Goal: Transaction & Acquisition: Download file/media

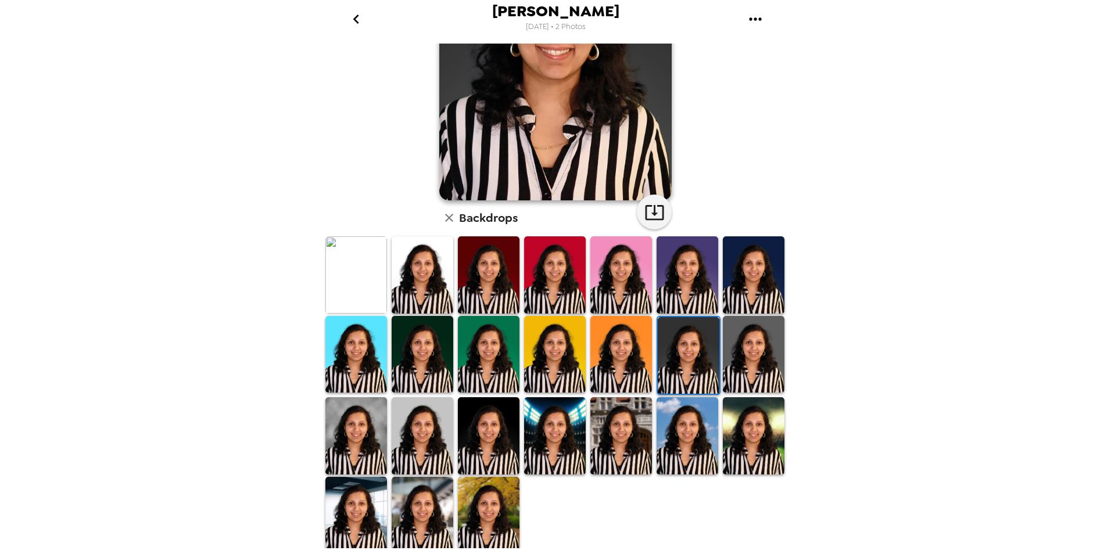
click at [427, 278] on img at bounding box center [422, 274] width 62 height 77
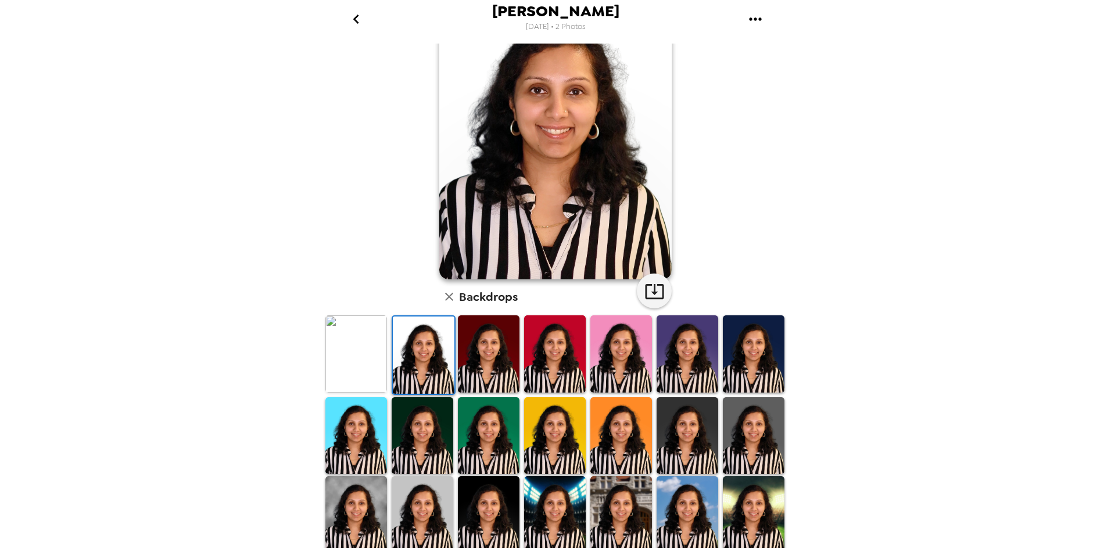
scroll to position [85, 0]
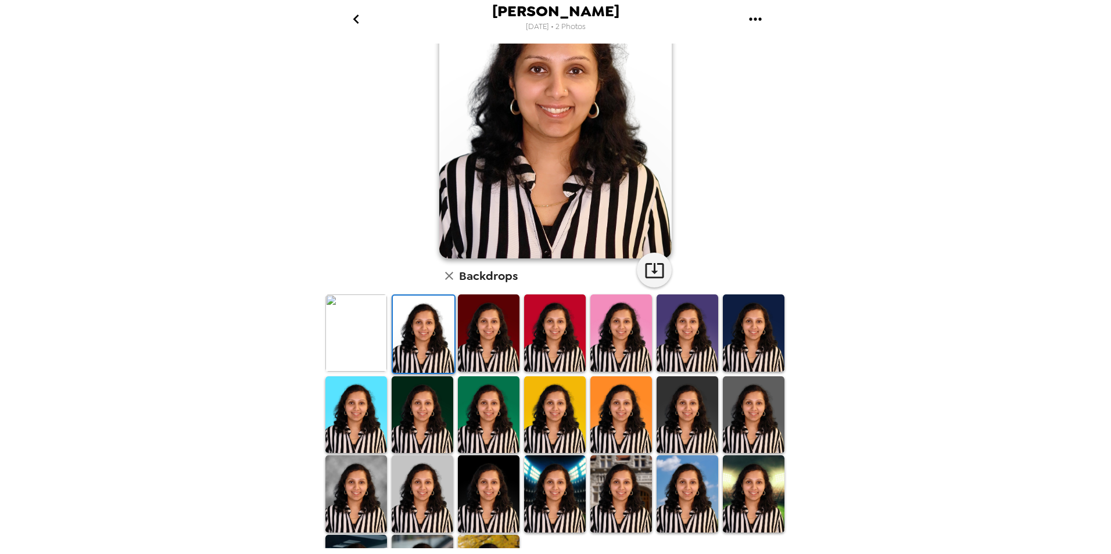
click at [365, 335] on img at bounding box center [356, 332] width 62 height 77
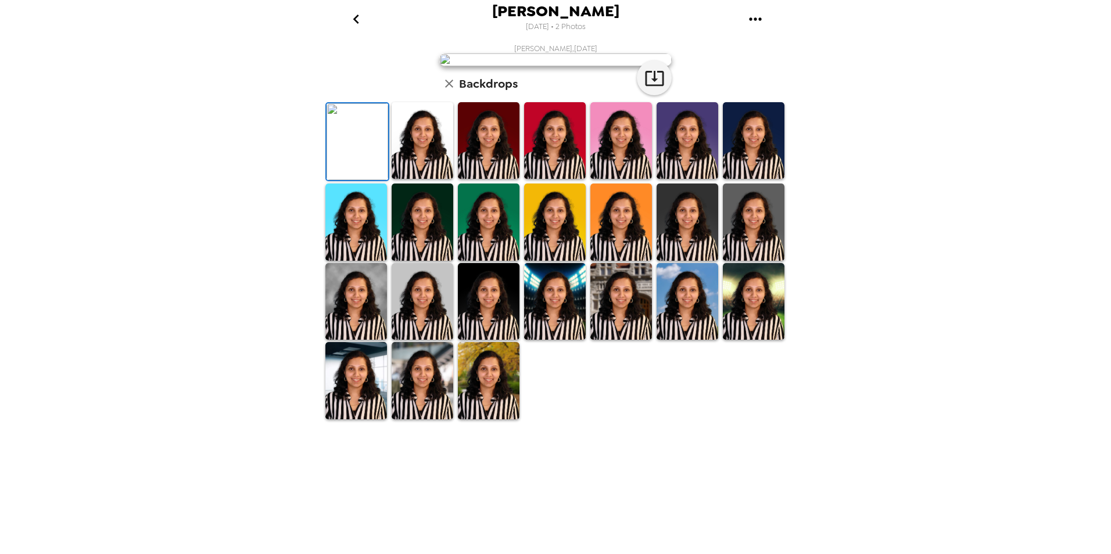
scroll to position [0, 0]
click at [645, 88] on icon "button" at bounding box center [654, 78] width 20 height 20
click at [1068, 236] on div "[PERSON_NAME] [DATE] • 2 Photos [PERSON_NAME] , [DATE] Backdrops" at bounding box center [555, 277] width 1111 height 554
click at [493, 66] on img at bounding box center [555, 59] width 232 height 13
click at [759, 20] on icon "gallery menu" at bounding box center [755, 18] width 12 height 3
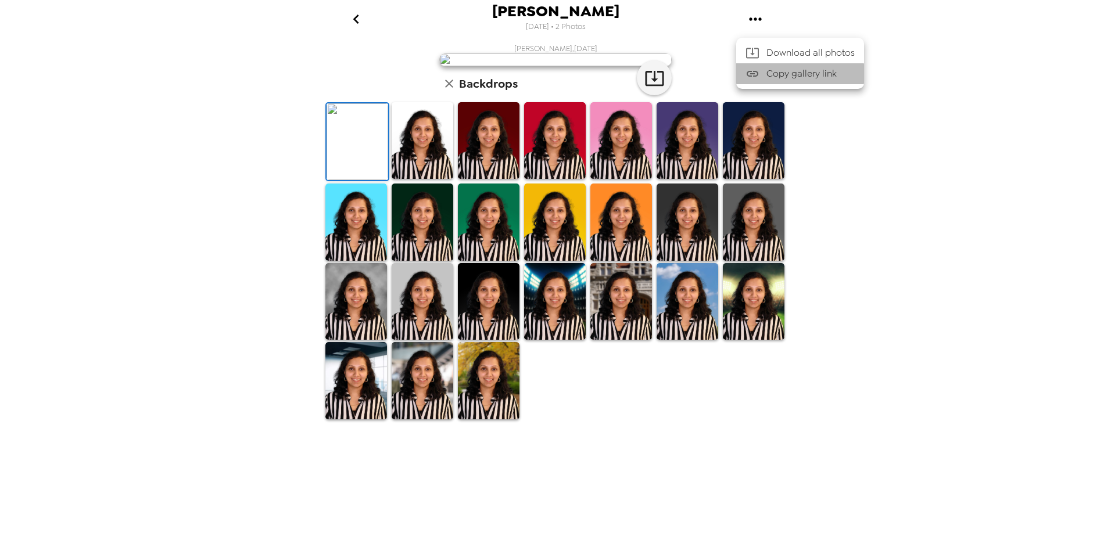
click at [792, 74] on span "Copy gallery link" at bounding box center [810, 74] width 88 height 14
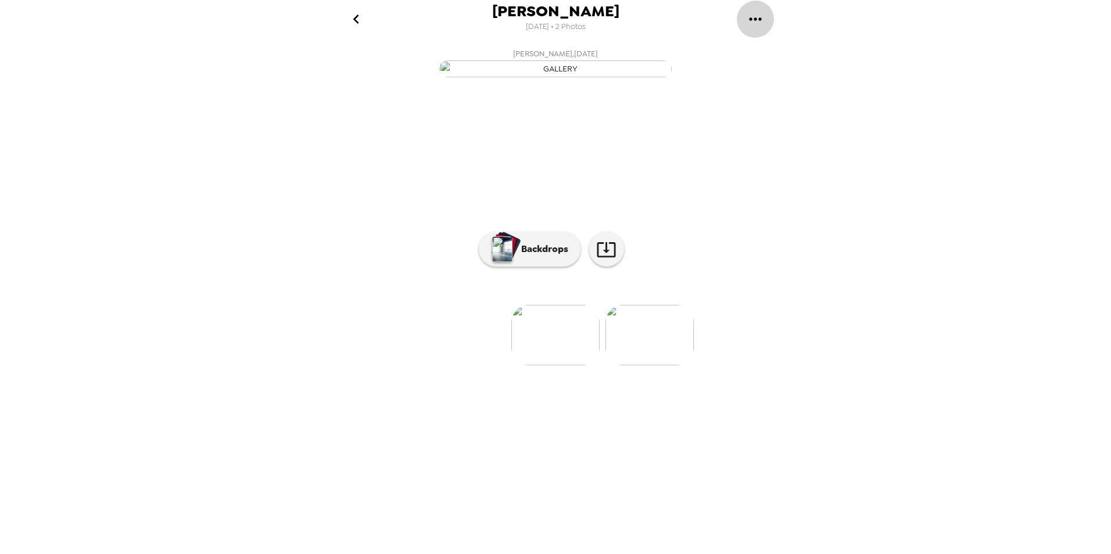
click at [757, 17] on icon "gallery menu" at bounding box center [755, 19] width 19 height 19
click at [792, 48] on span "Download all photos" at bounding box center [810, 53] width 88 height 14
click at [538, 256] on p "Backdrops" at bounding box center [541, 249] width 53 height 14
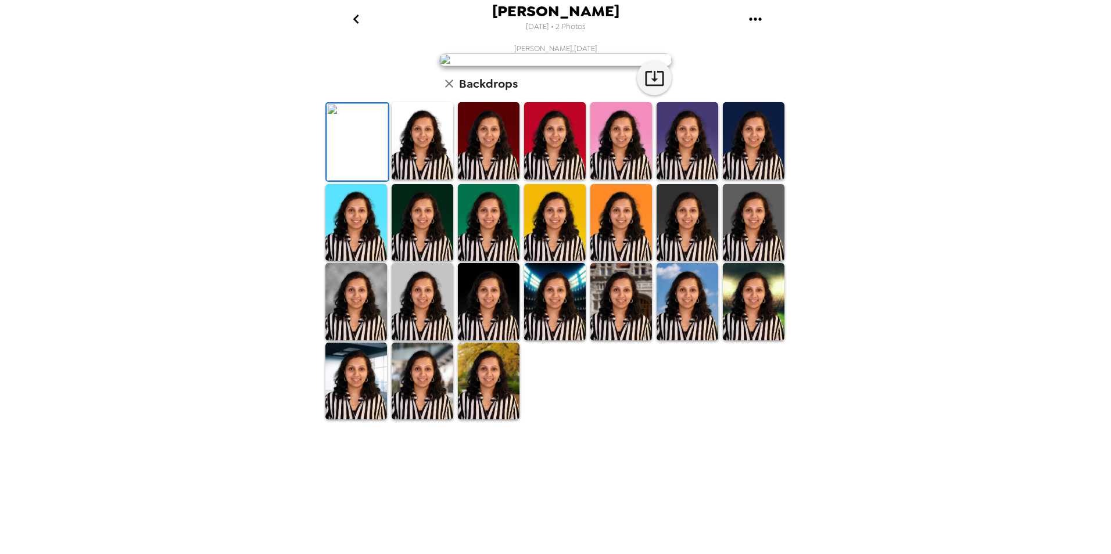
scroll to position [144, 0]
click at [656, 88] on icon "button" at bounding box center [654, 78] width 20 height 20
click at [754, 19] on icon "gallery menu" at bounding box center [755, 18] width 12 height 3
click at [797, 50] on span "Download all photos" at bounding box center [810, 53] width 88 height 14
click at [618, 340] on img at bounding box center [621, 301] width 62 height 77
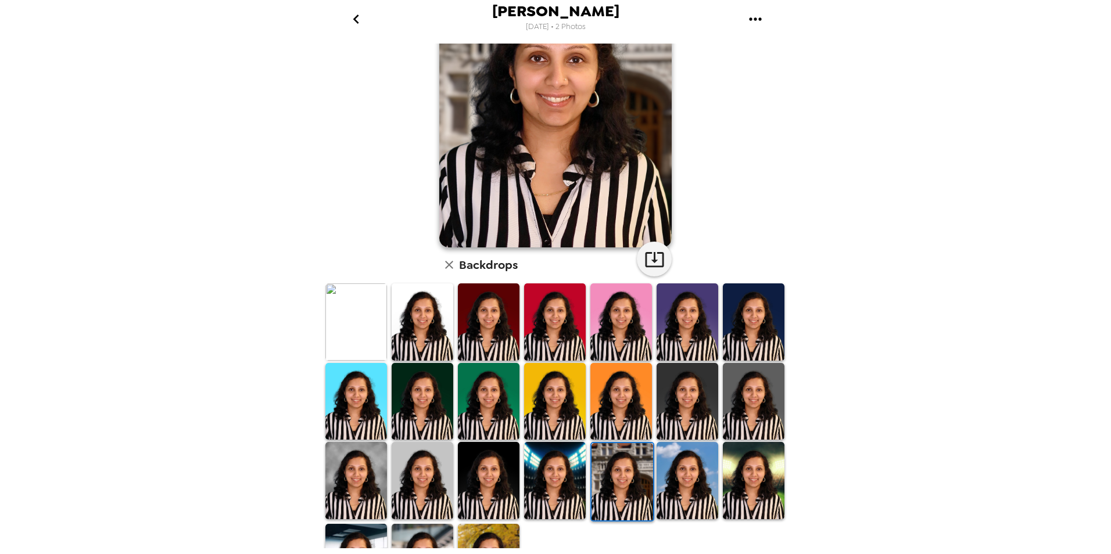
scroll to position [0, 0]
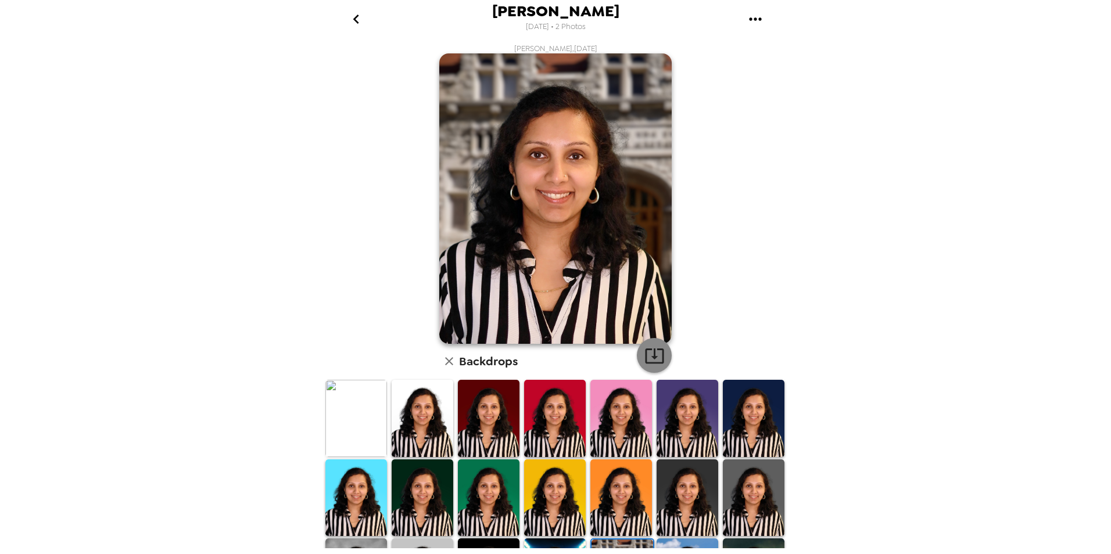
click at [649, 358] on icon "button" at bounding box center [654, 355] width 19 height 15
click at [1083, 137] on div "[PERSON_NAME] [DATE] • 2 Photos [PERSON_NAME] , [DATE] Backdrops" at bounding box center [555, 277] width 1111 height 554
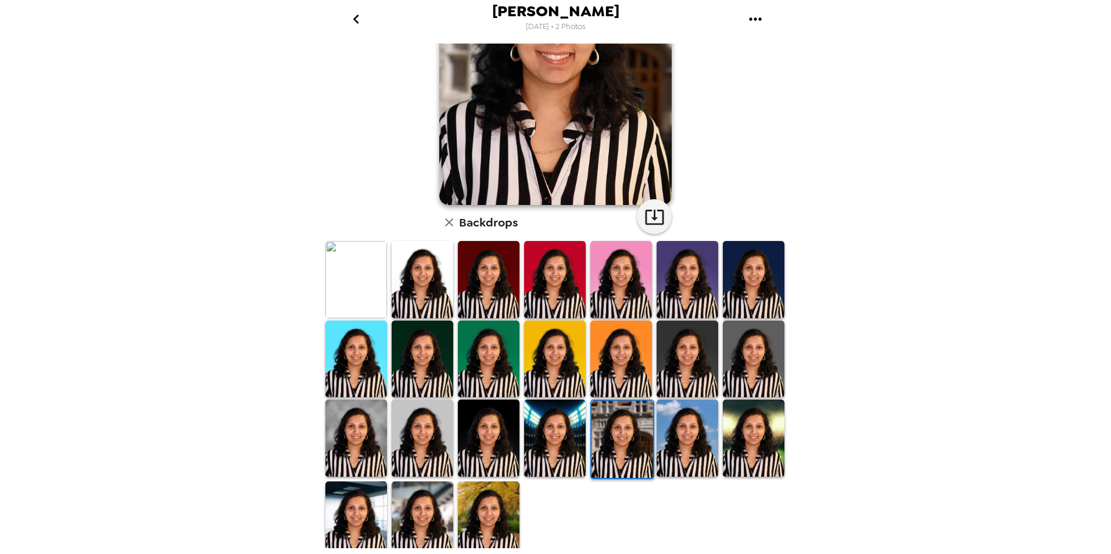
scroll to position [143, 0]
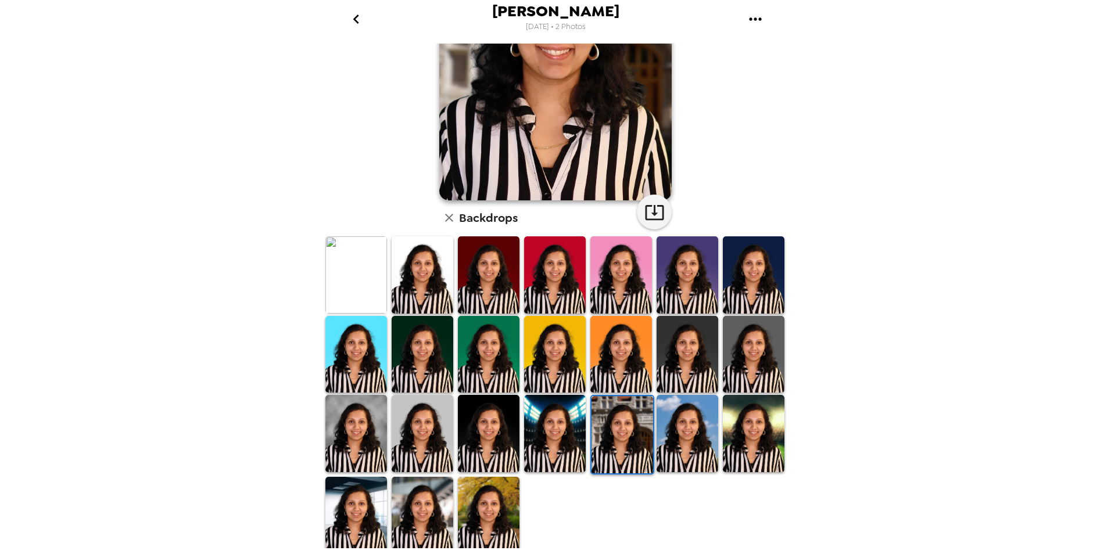
click at [348, 268] on img at bounding box center [356, 274] width 62 height 77
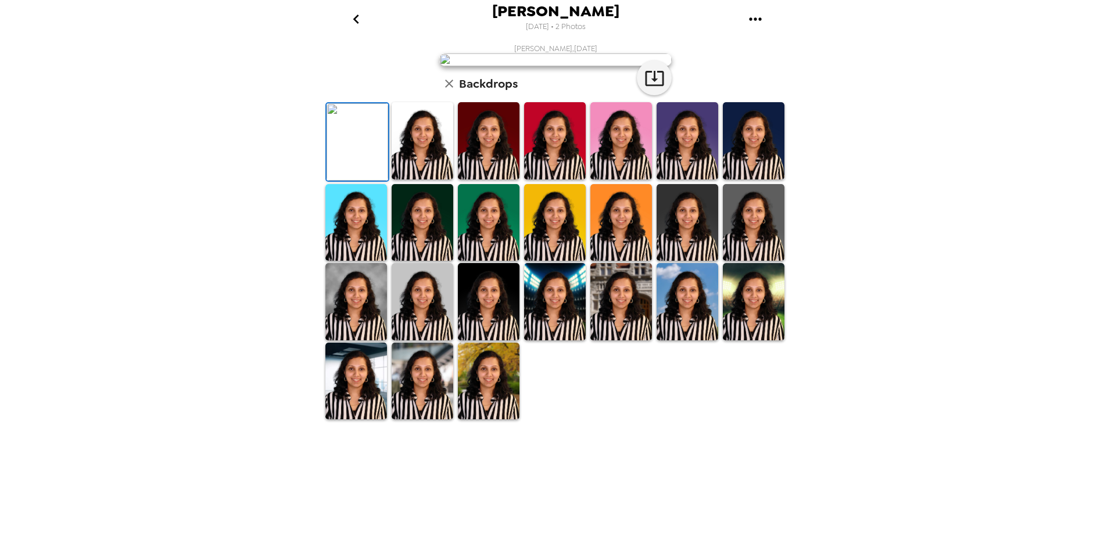
scroll to position [0, 0]
click at [757, 16] on icon "gallery menu" at bounding box center [755, 19] width 19 height 19
click at [858, 187] on div at bounding box center [555, 277] width 1111 height 554
click at [753, 20] on icon "gallery menu" at bounding box center [755, 19] width 19 height 19
click at [761, 50] on div at bounding box center [755, 53] width 21 height 14
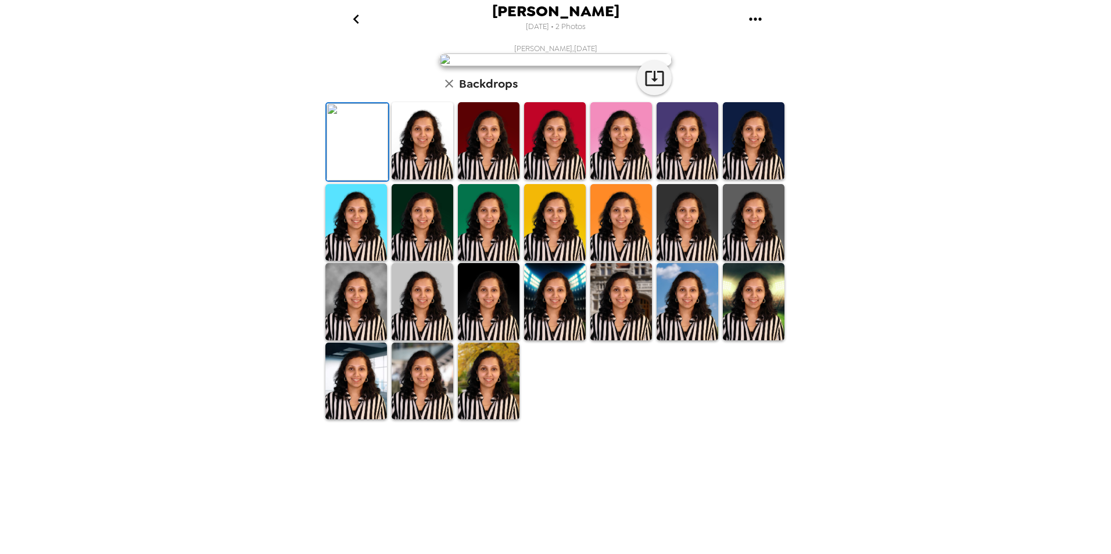
drag, startPoint x: 843, startPoint y: 435, endPoint x: 847, endPoint y: 429, distance: 7.3
click at [845, 433] on div "[PERSON_NAME] [DATE] • 2 Photos [PERSON_NAME] , [DATE] Backdrops" at bounding box center [555, 277] width 1111 height 554
click at [887, 179] on div "[PERSON_NAME] [DATE] • 2 Photos [PERSON_NAME] , [DATE] Backdrops" at bounding box center [555, 277] width 1111 height 554
click at [421, 179] on img at bounding box center [422, 140] width 62 height 77
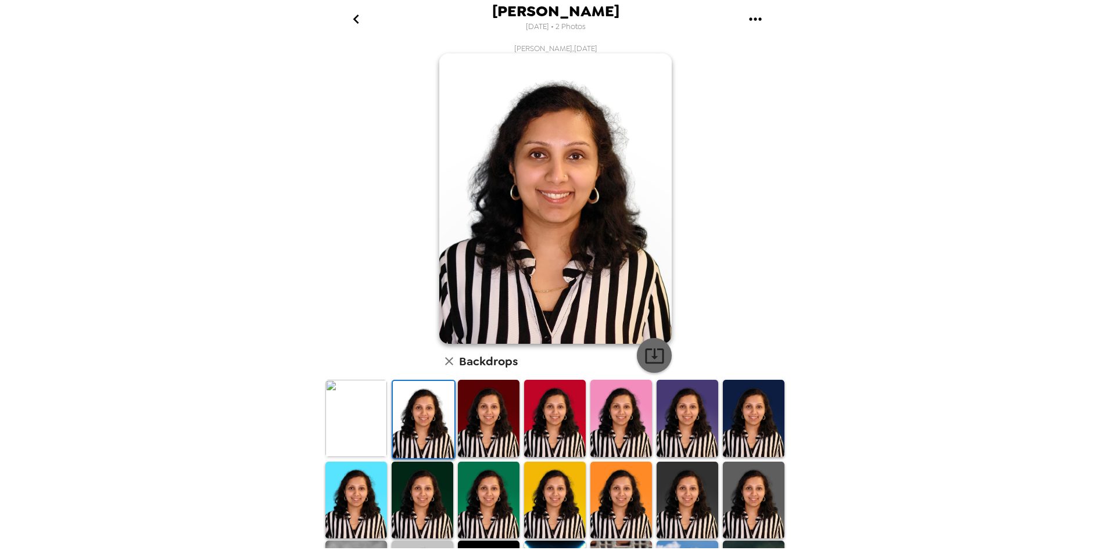
click at [652, 357] on icon "button" at bounding box center [654, 356] width 20 height 20
drag, startPoint x: 868, startPoint y: 417, endPoint x: 860, endPoint y: 408, distance: 12.0
click at [868, 415] on div "[PERSON_NAME] [DATE] • 2 Photos [PERSON_NAME] , [DATE] Backdrops" at bounding box center [555, 277] width 1111 height 554
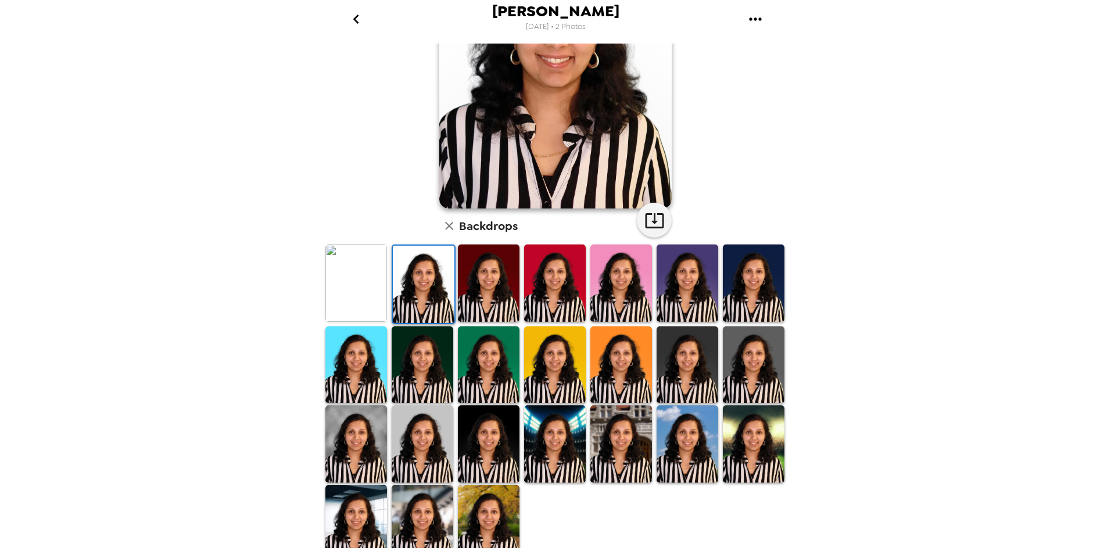
scroll to position [143, 0]
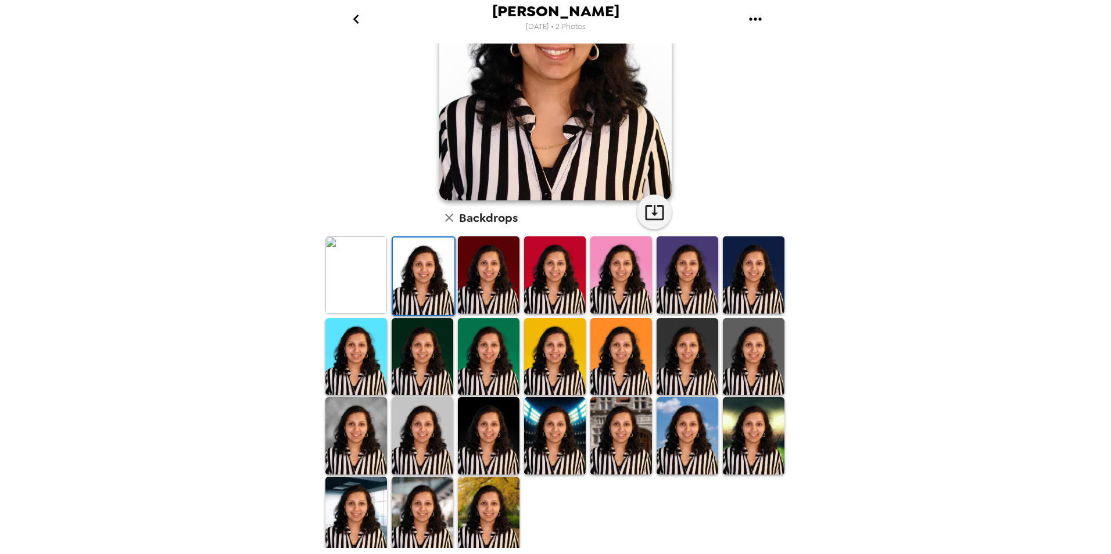
click at [666, 357] on img at bounding box center [687, 356] width 62 height 77
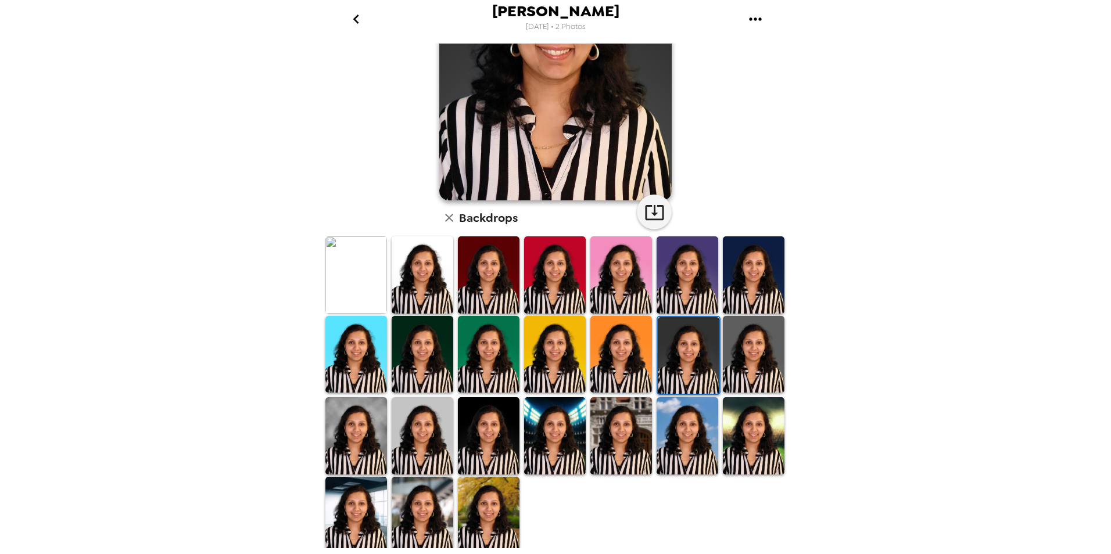
scroll to position [0, 0]
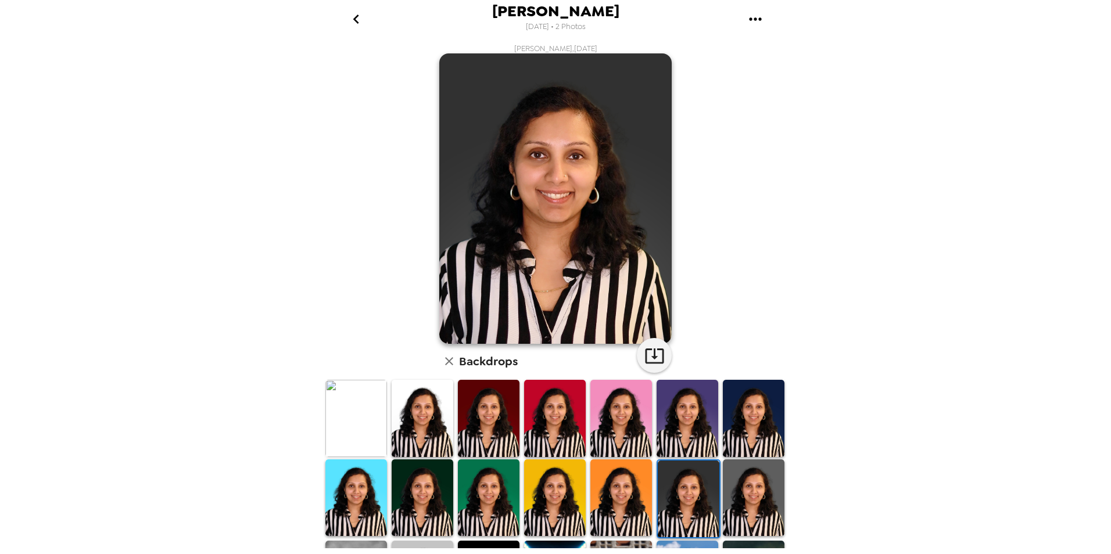
click at [741, 492] on img at bounding box center [754, 497] width 62 height 77
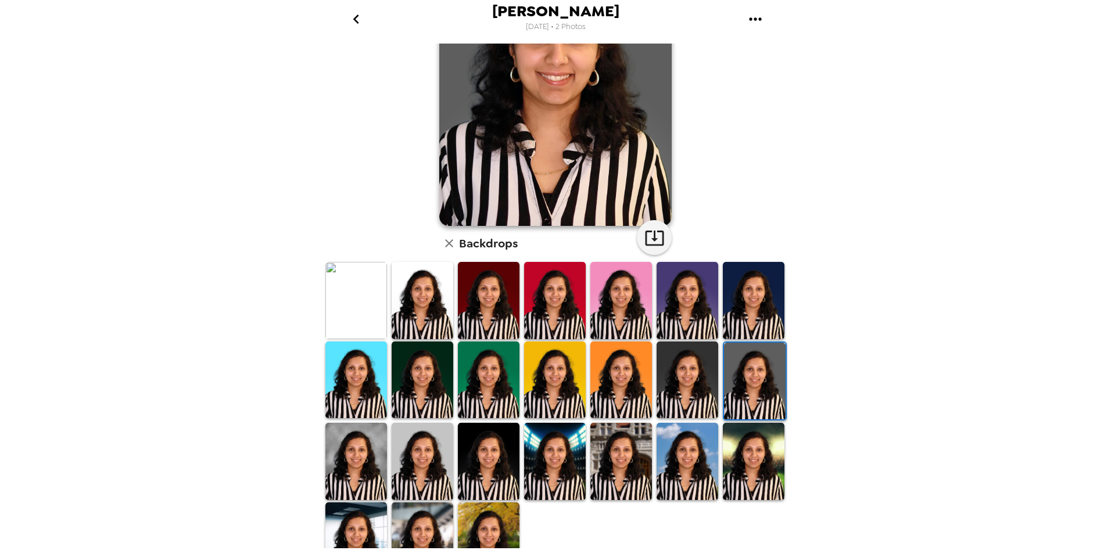
scroll to position [143, 0]
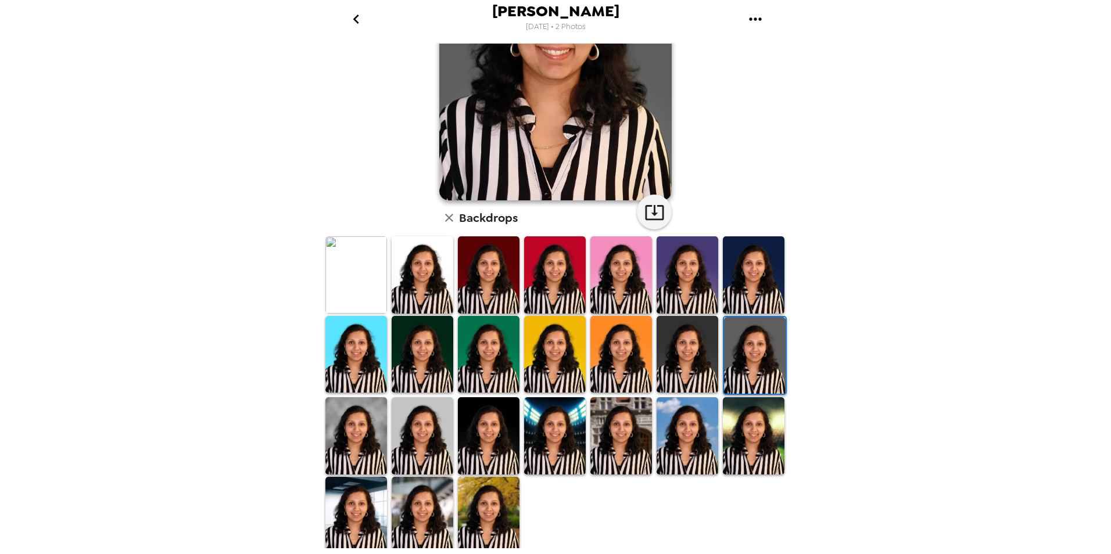
click at [368, 438] on img at bounding box center [356, 435] width 62 height 77
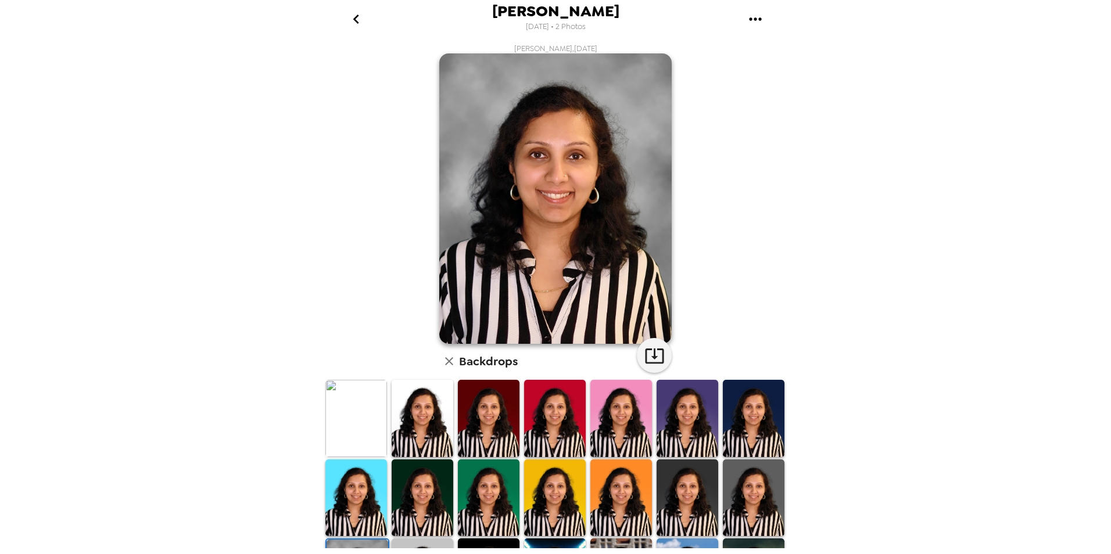
scroll to position [116, 0]
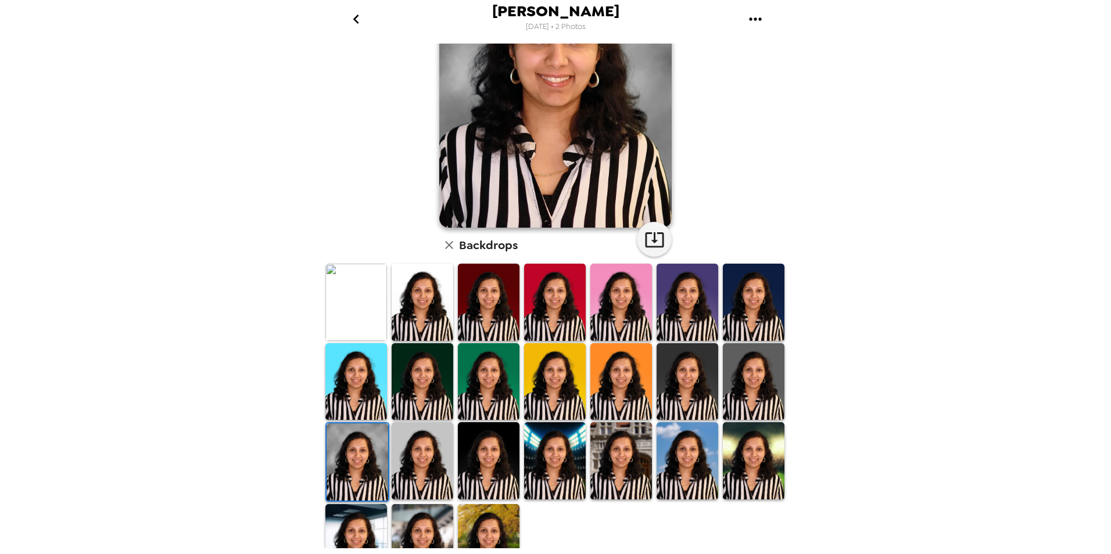
click at [430, 468] on img at bounding box center [422, 460] width 62 height 77
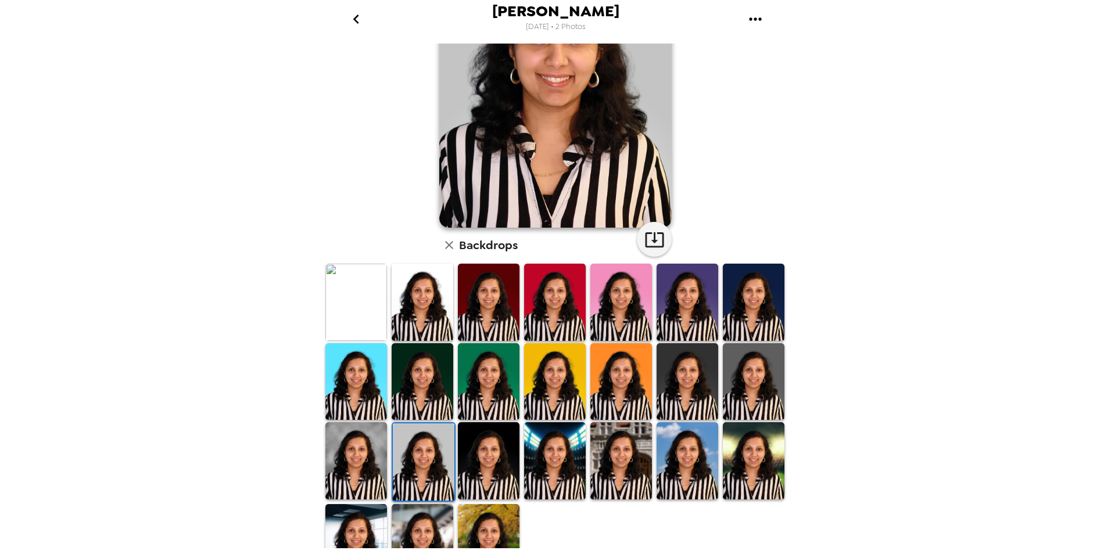
click at [626, 458] on img at bounding box center [621, 460] width 62 height 77
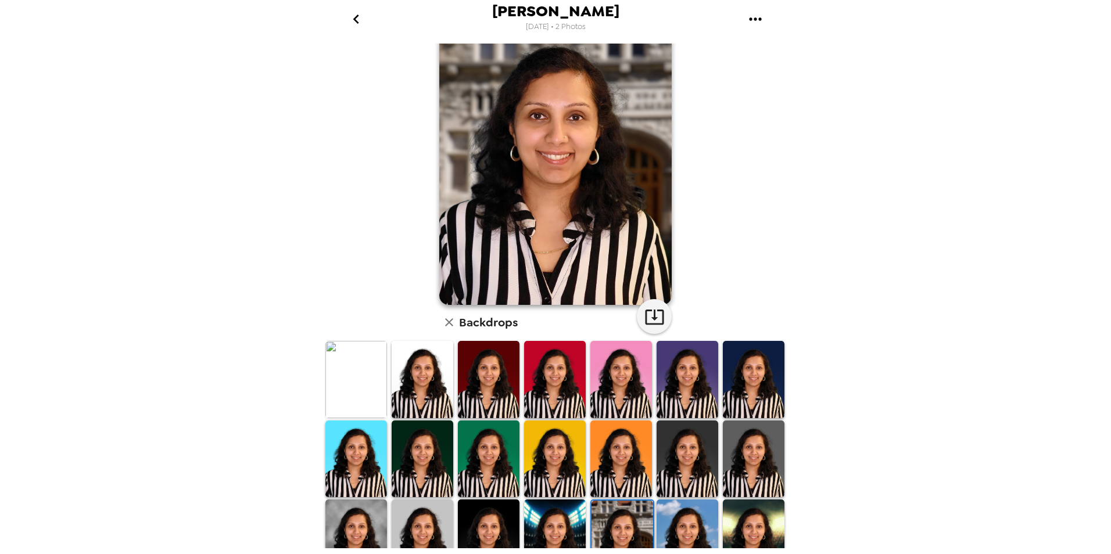
scroll to position [58, 0]
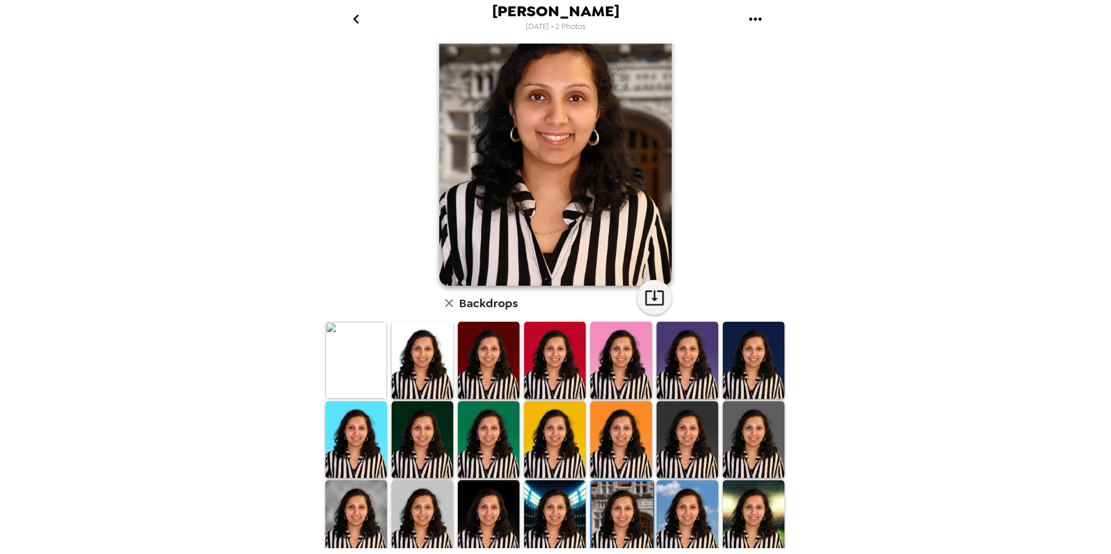
click at [558, 508] on img at bounding box center [555, 518] width 62 height 77
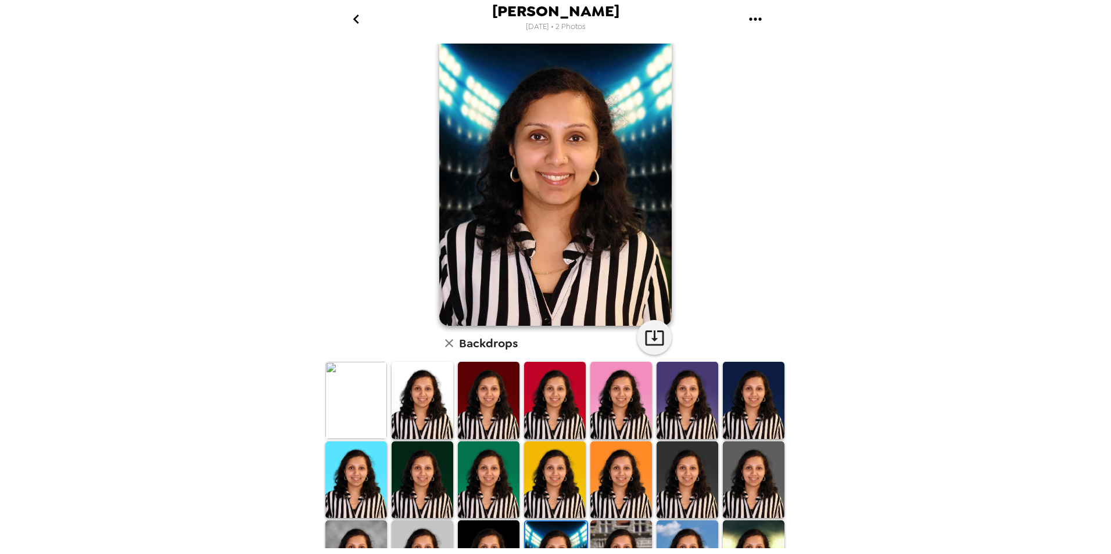
scroll to position [0, 0]
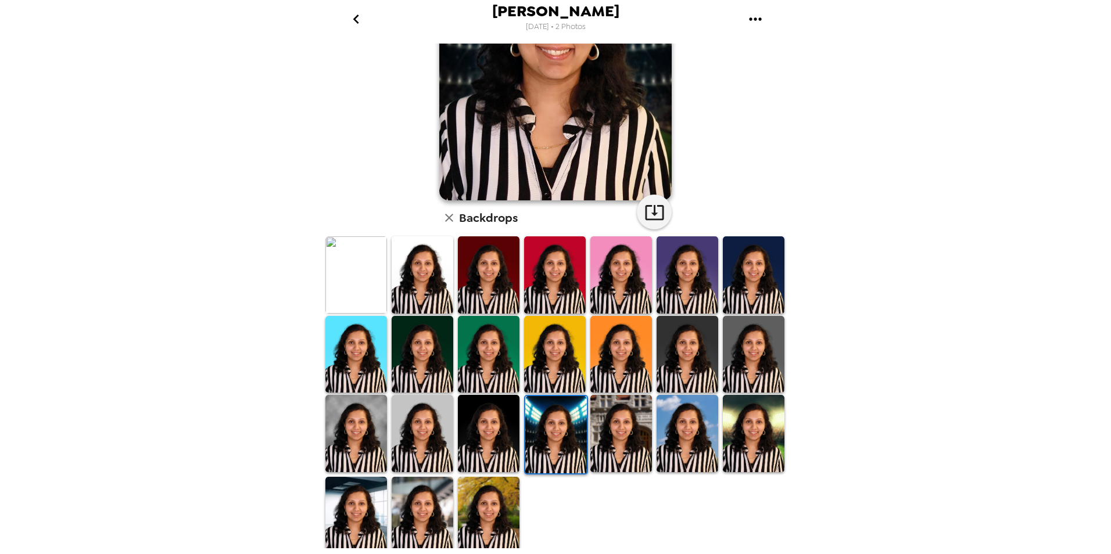
click at [622, 458] on img at bounding box center [621, 433] width 62 height 77
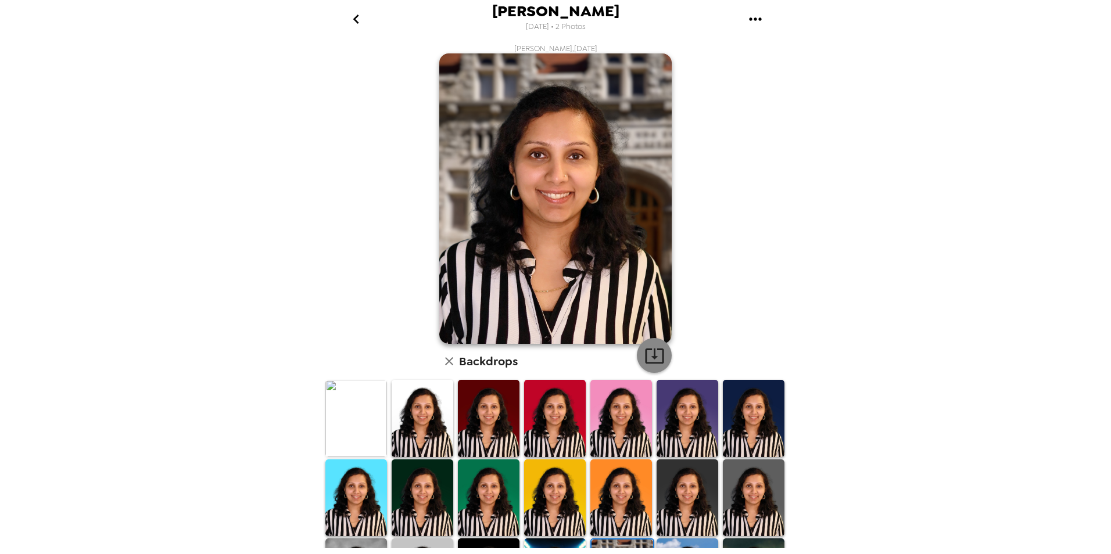
click at [650, 358] on icon "button" at bounding box center [654, 355] width 19 height 15
click at [1065, 466] on div "[PERSON_NAME] [DATE] • 2 Photos [PERSON_NAME] , [DATE] Backdrops" at bounding box center [555, 277] width 1111 height 554
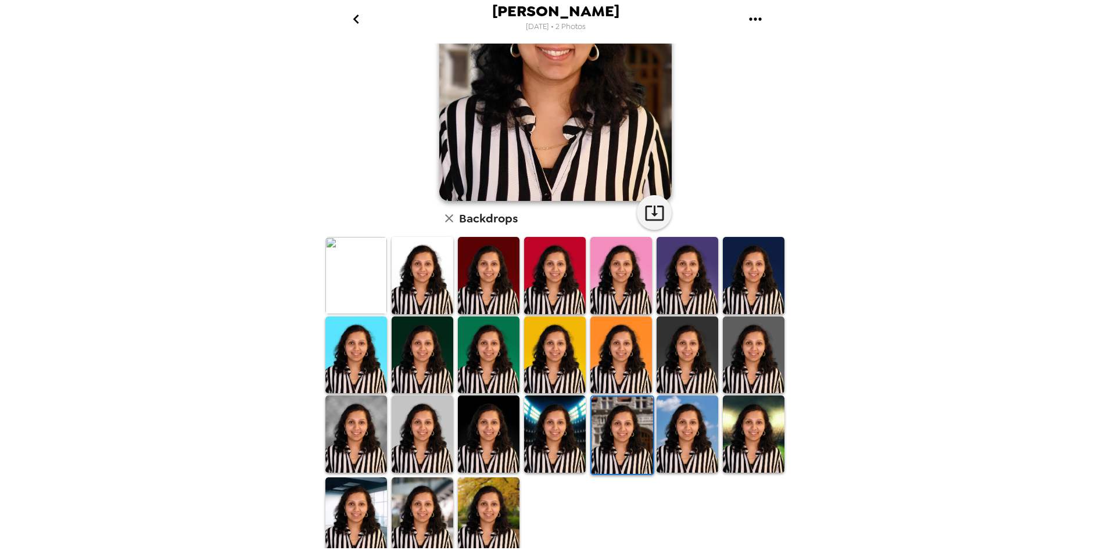
scroll to position [143, 0]
click at [348, 518] on img at bounding box center [356, 515] width 62 height 77
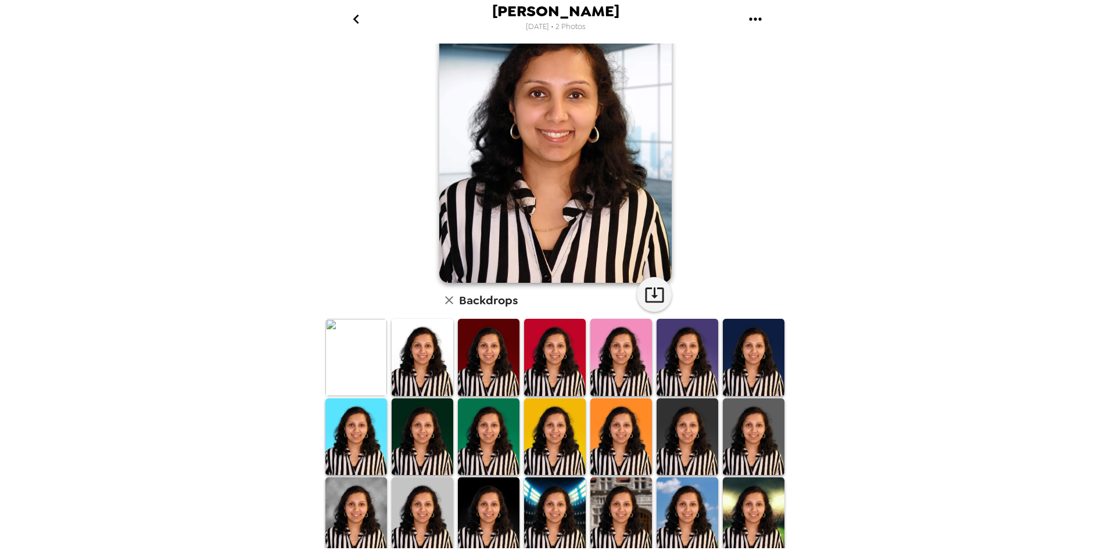
scroll to position [0, 0]
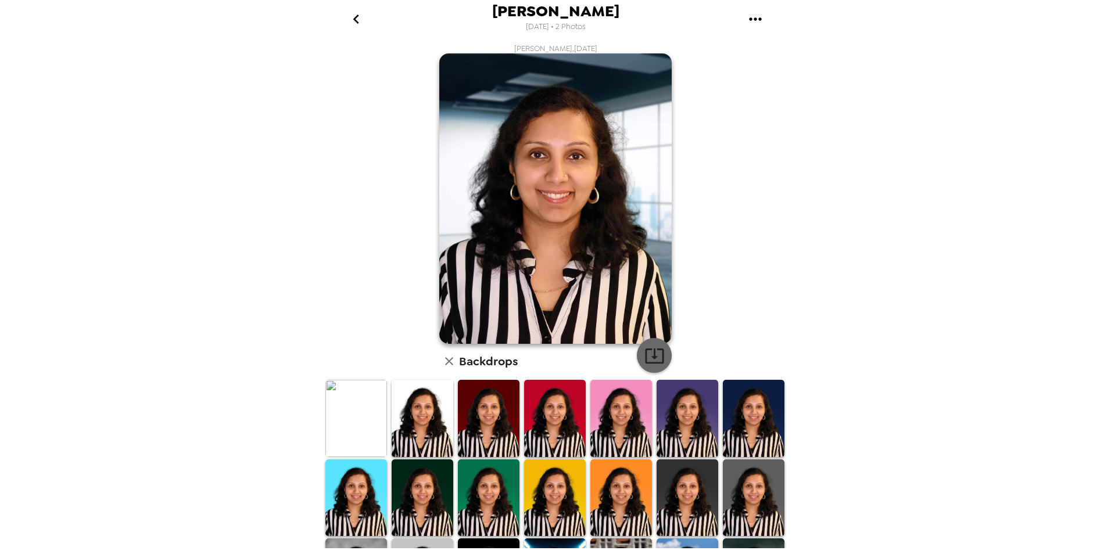
click at [646, 359] on icon "button" at bounding box center [654, 356] width 20 height 20
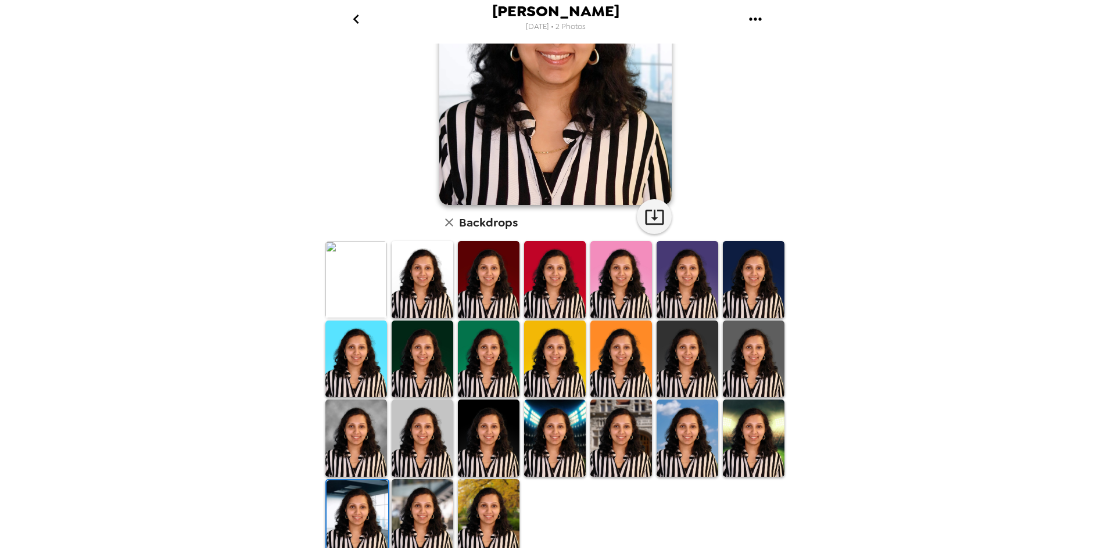
scroll to position [143, 0]
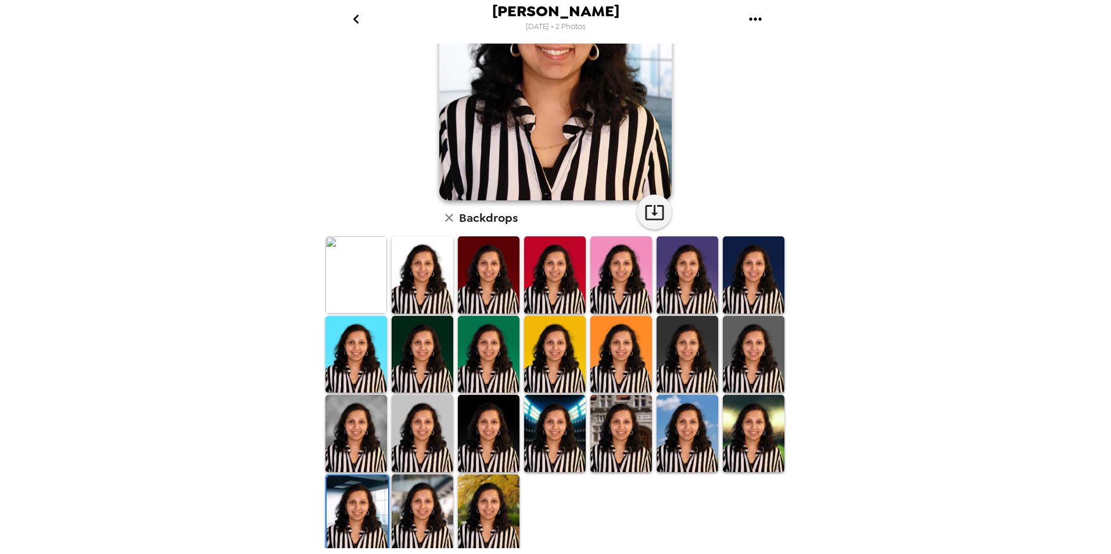
click at [427, 509] on img at bounding box center [422, 513] width 62 height 77
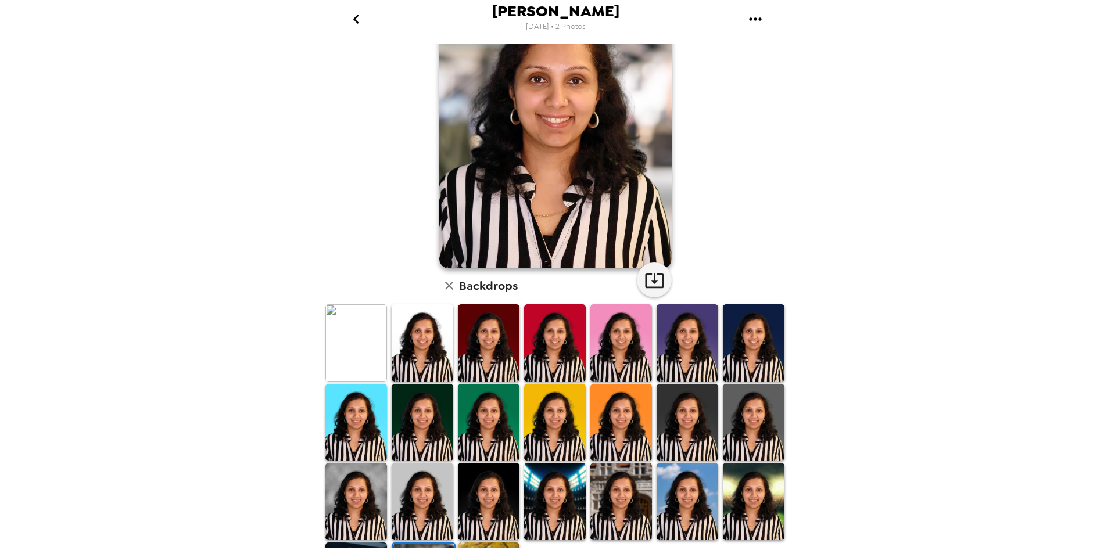
scroll to position [0, 0]
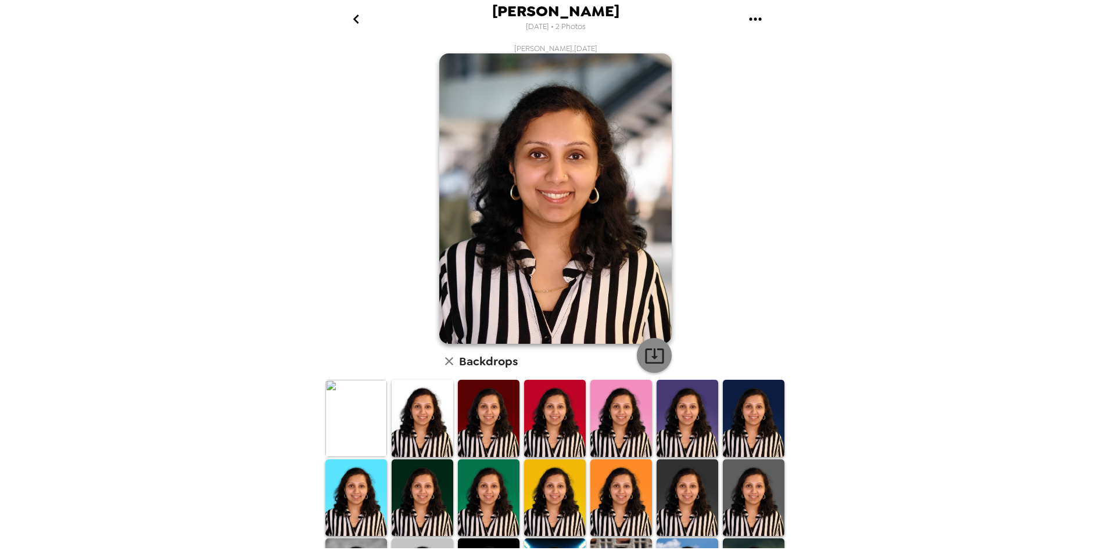
click at [650, 356] on icon "button" at bounding box center [654, 355] width 19 height 15
click at [1026, 451] on div "[PERSON_NAME] [DATE] • 2 Photos [PERSON_NAME] , [DATE] Backdrops" at bounding box center [555, 277] width 1111 height 554
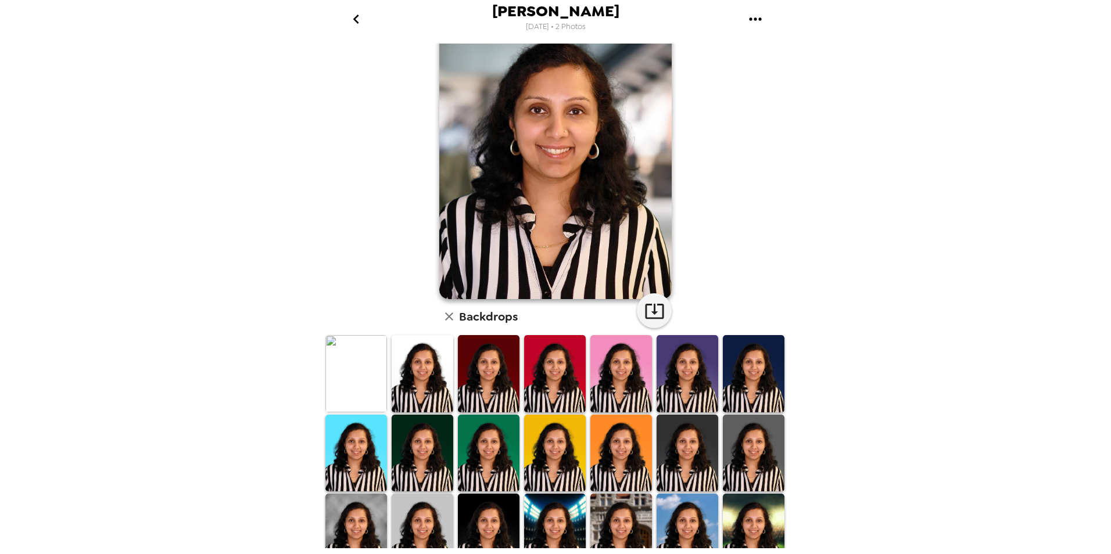
scroll to position [143, 0]
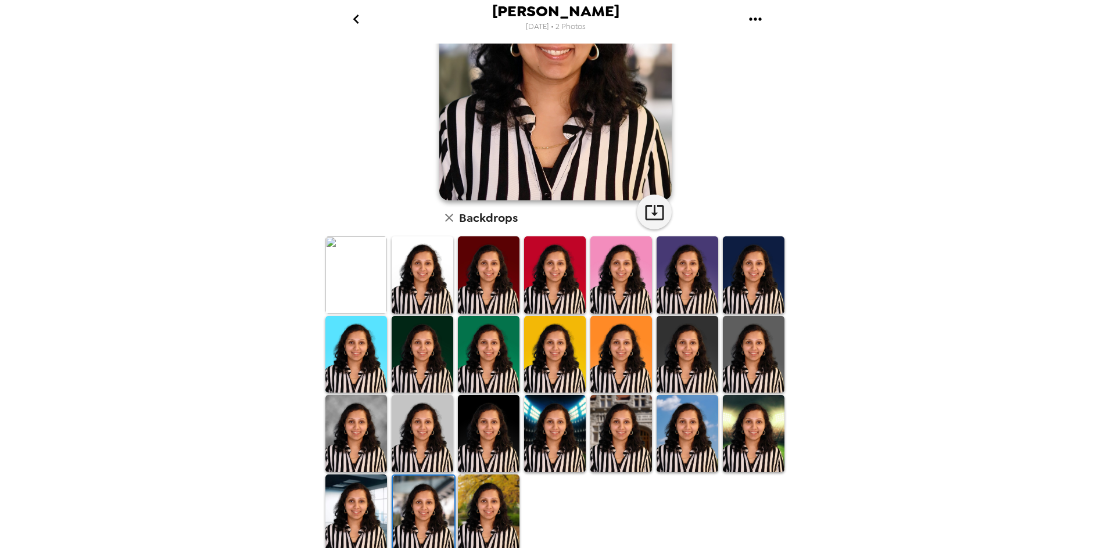
click at [501, 490] on img at bounding box center [489, 513] width 62 height 77
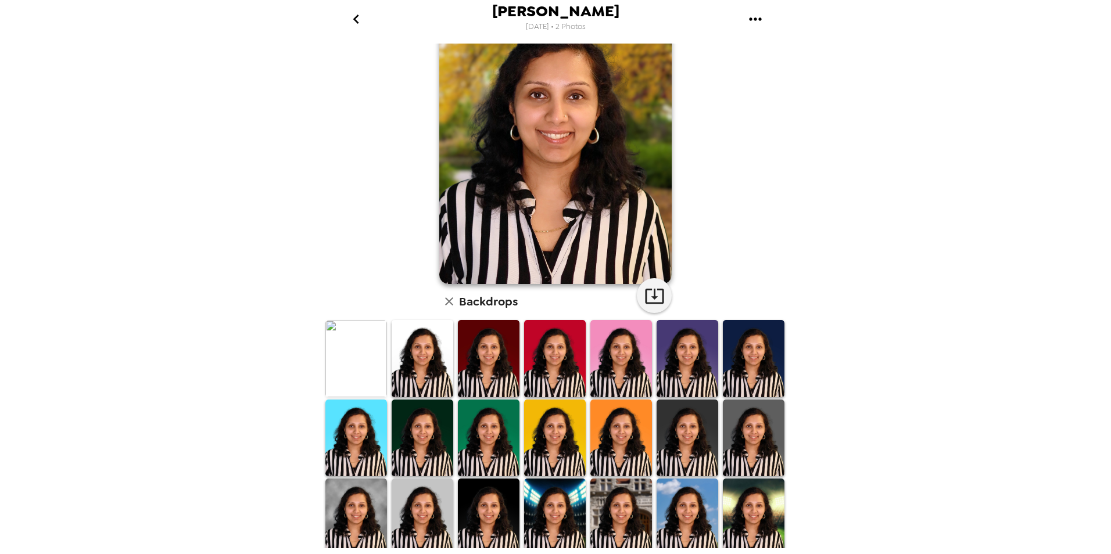
scroll to position [0, 0]
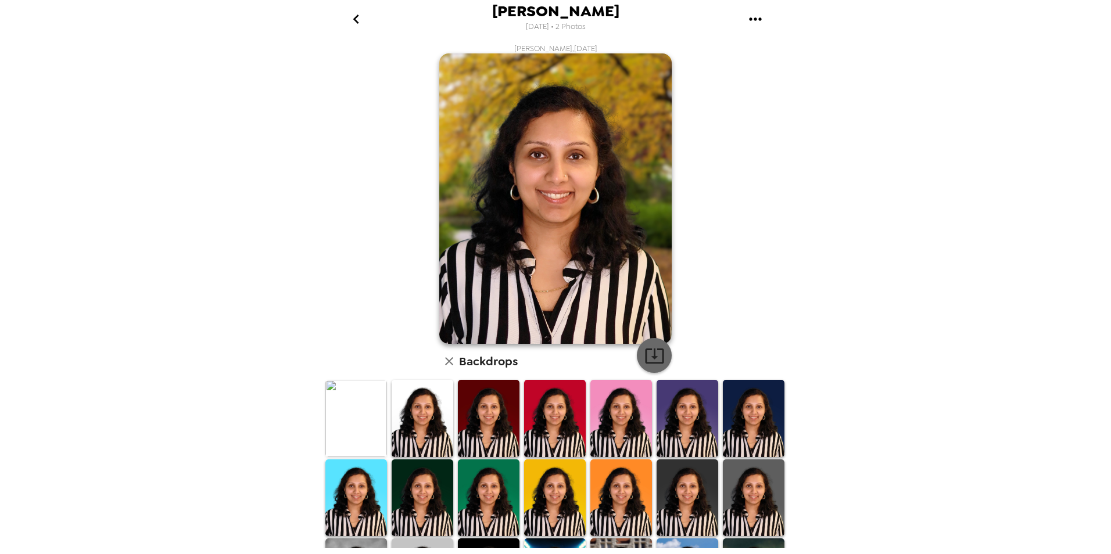
click at [644, 352] on icon "button" at bounding box center [654, 356] width 20 height 20
click at [1054, 468] on div "[PERSON_NAME] [DATE] • 2 Photos [PERSON_NAME] , [DATE] Backdrops" at bounding box center [555, 277] width 1111 height 554
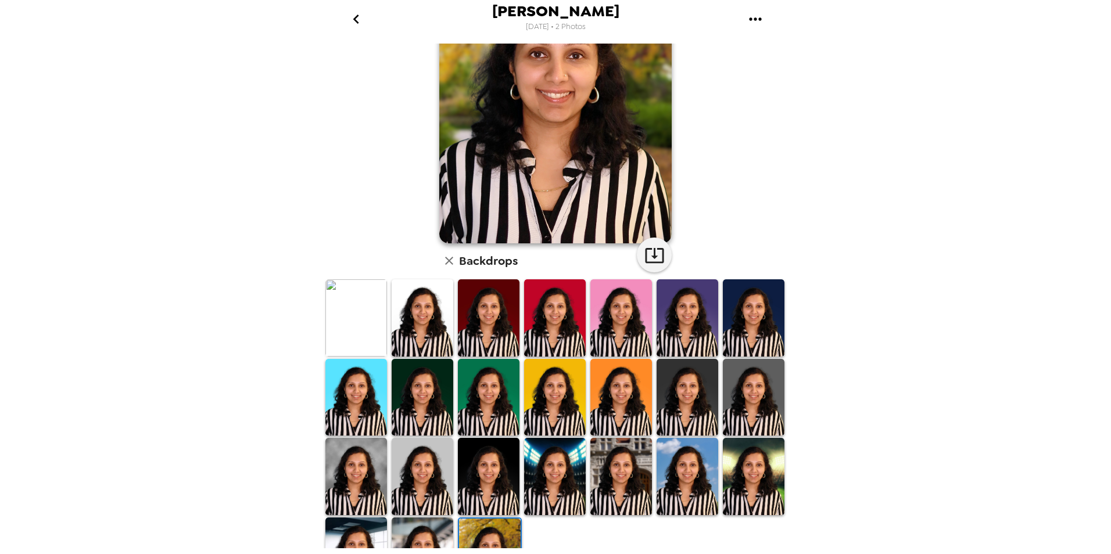
scroll to position [143, 0]
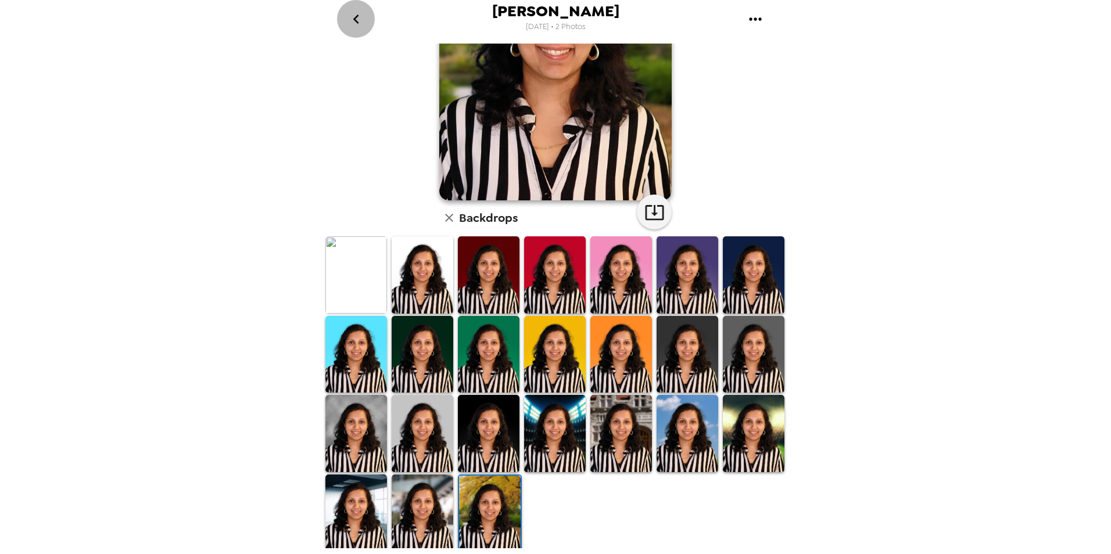
click at [357, 17] on icon "go back" at bounding box center [356, 19] width 19 height 19
click at [357, 18] on icon "go back" at bounding box center [356, 19] width 19 height 19
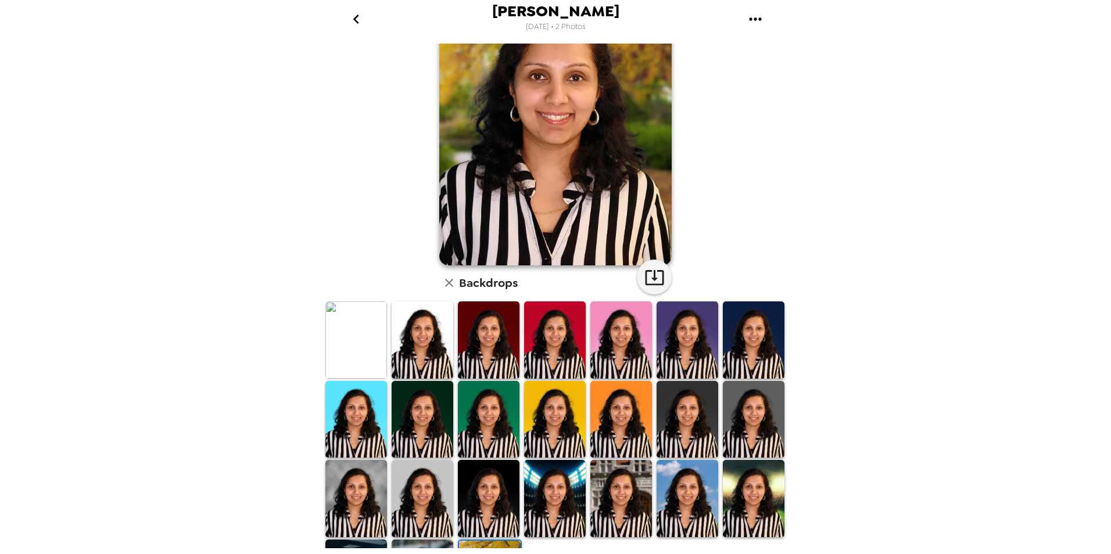
scroll to position [0, 0]
